Goal: Task Accomplishment & Management: Complete application form

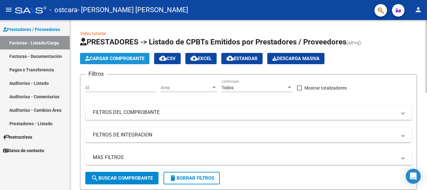
click at [110, 55] on button "Cargar Comprobante" at bounding box center [114, 58] width 69 height 11
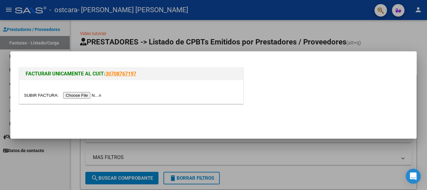
click at [97, 97] on input "file" at bounding box center [63, 95] width 79 height 7
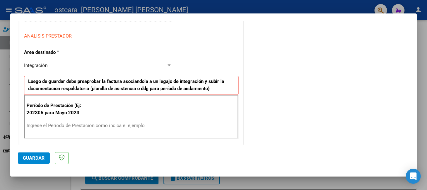
scroll to position [111, 0]
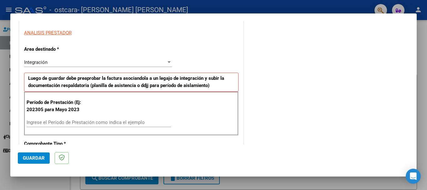
click at [121, 121] on input "Ingrese el Período de Prestación como indica el ejemplo" at bounding box center [99, 122] width 144 height 6
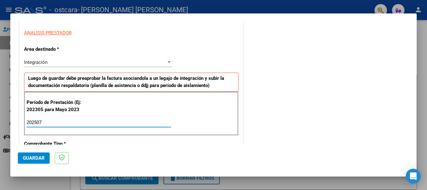
type input "202507"
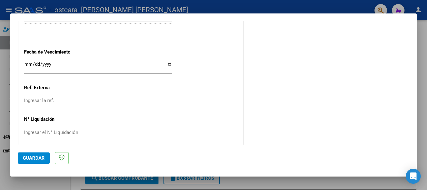
scroll to position [415, 0]
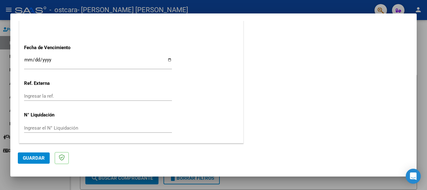
click at [165, 62] on input "Ingresar la fecha" at bounding box center [98, 62] width 148 height 10
click at [166, 60] on input "Ingresar la fecha" at bounding box center [98, 62] width 148 height 10
type input "[DATE]"
click at [36, 160] on span "Guardar" at bounding box center [34, 158] width 22 height 6
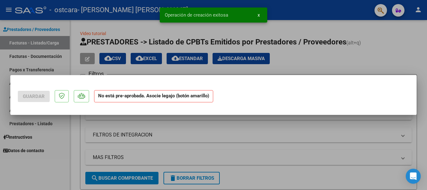
scroll to position [0, 0]
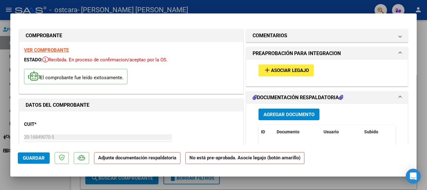
click at [276, 66] on button "add Asociar Legajo" at bounding box center [285, 70] width 55 height 12
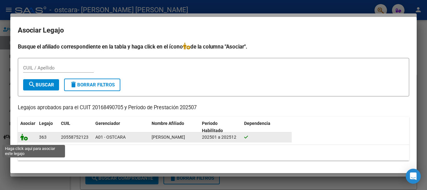
click at [27, 140] on icon at bounding box center [23, 136] width 7 height 7
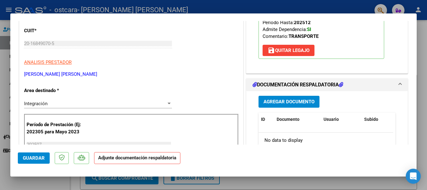
scroll to position [115, 0]
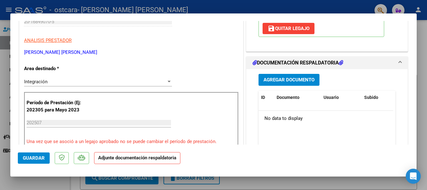
click at [278, 81] on span "Agregar Documento" at bounding box center [288, 80] width 51 height 6
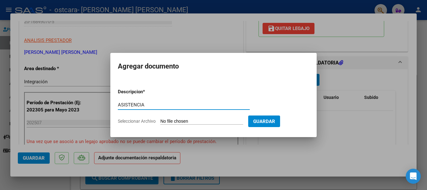
type input "ASISTENCIA"
click at [183, 120] on input "Seleccionar Archivo" at bounding box center [201, 121] width 83 height 6
type input "C:\fakepath\[PERSON_NAME] colegio.pdf"
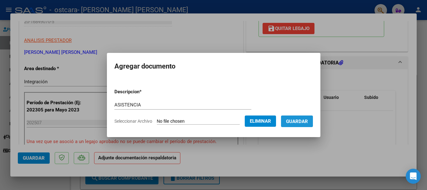
click at [308, 123] on span "Guardar" at bounding box center [297, 121] width 22 height 6
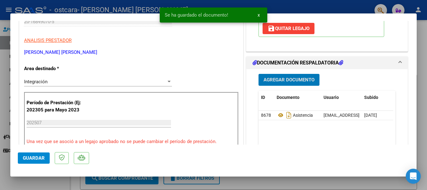
click at [35, 157] on span "Guardar" at bounding box center [34, 158] width 22 height 6
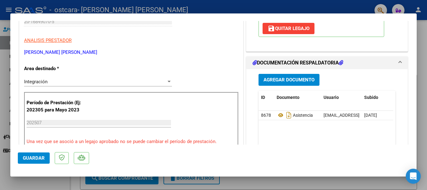
click at [14, 148] on mat-dialog-container "COMPROBANTE VER COMPROBANTE ESTADO: Recibida. En proceso de confirmacion/acepta…" at bounding box center [213, 94] width 406 height 163
click at [1, 136] on div at bounding box center [213, 95] width 427 height 190
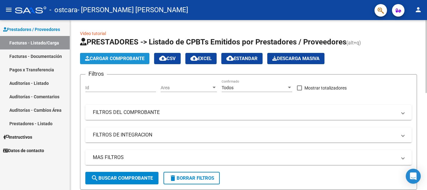
click at [122, 60] on span "Cargar Comprobante" at bounding box center [114, 59] width 59 height 6
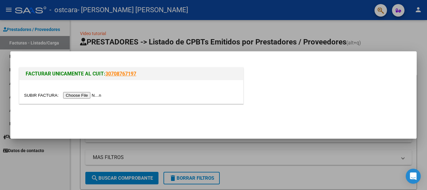
click at [90, 92] on input "file" at bounding box center [63, 95] width 79 height 7
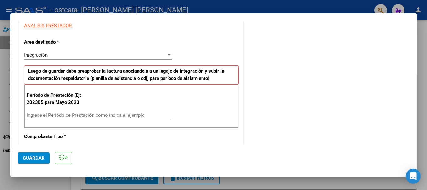
scroll to position [120, 0]
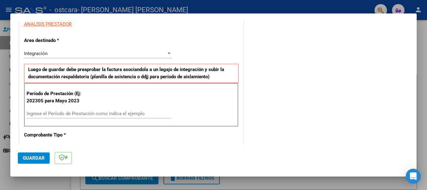
click at [119, 114] on input "Ingrese el Período de Prestación como indica el ejemplo" at bounding box center [99, 114] width 144 height 6
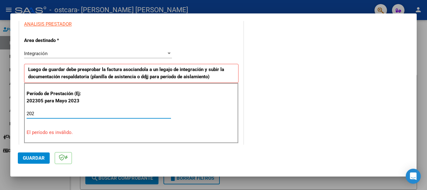
type input "2025"
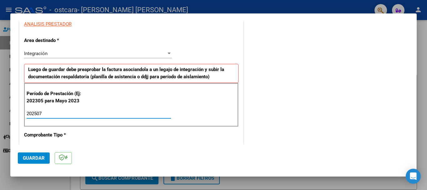
type input "202507"
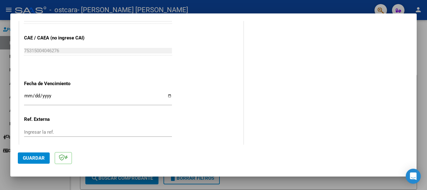
scroll to position [415, 0]
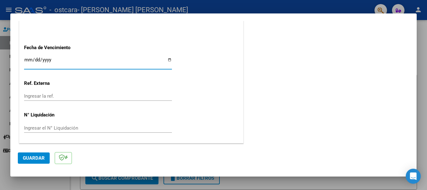
click at [167, 58] on input "Ingresar la fecha" at bounding box center [98, 62] width 148 height 10
type input "[DATE]"
click at [34, 155] on span "Guardar" at bounding box center [34, 158] width 22 height 6
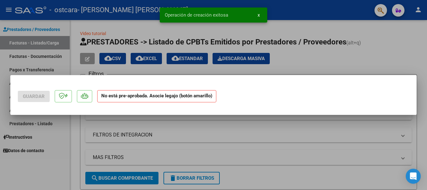
scroll to position [0, 0]
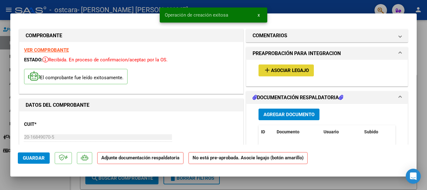
click at [296, 66] on button "add Asociar Legajo" at bounding box center [285, 70] width 55 height 12
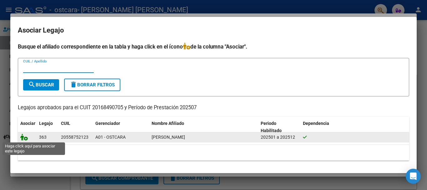
click at [23, 137] on icon at bounding box center [23, 136] width 7 height 7
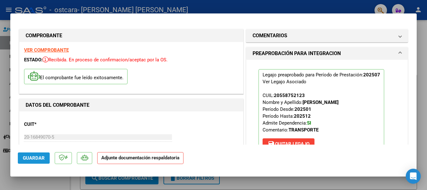
click at [37, 160] on span "Guardar" at bounding box center [34, 158] width 22 height 6
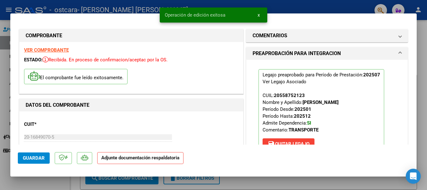
click at [0, 123] on div at bounding box center [213, 95] width 427 height 190
type input "$ 0,00"
